Goal: Information Seeking & Learning: Find specific fact

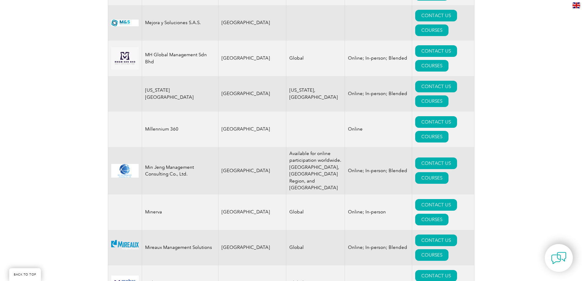
scroll to position [6008, 0]
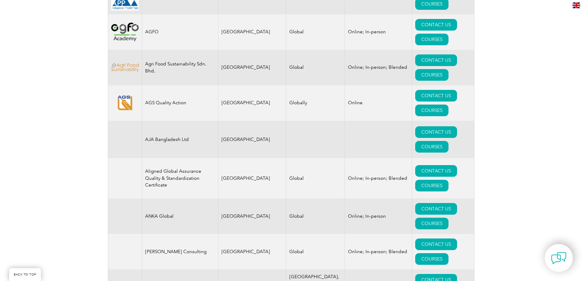
scroll to position [0, 0]
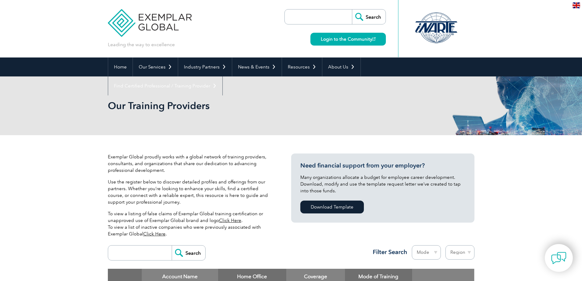
click at [293, 21] on input "search" at bounding box center [320, 16] width 64 height 15
type input "SMK40783"
click at [366, 16] on input "Search" at bounding box center [369, 16] width 34 height 15
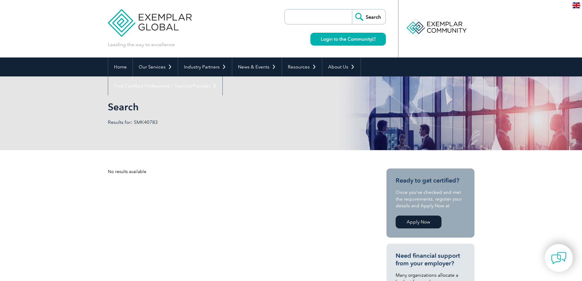
click at [320, 19] on input "search" at bounding box center [320, 16] width 64 height 15
type input "SAI GLOBAL CERTIFICATE"
click at [373, 18] on input "Search" at bounding box center [369, 16] width 34 height 15
